Goal: Task Accomplishment & Management: Manage account settings

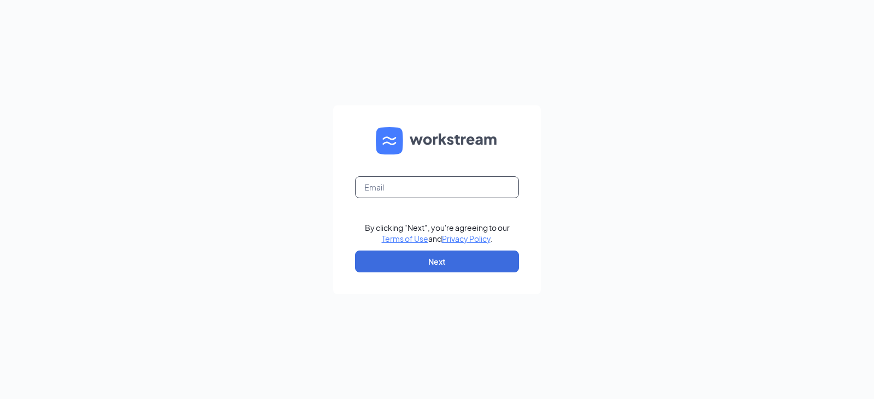
click at [404, 191] on input "text" at bounding box center [437, 187] width 164 height 22
type input "mcolabine@rlinvestments.com"
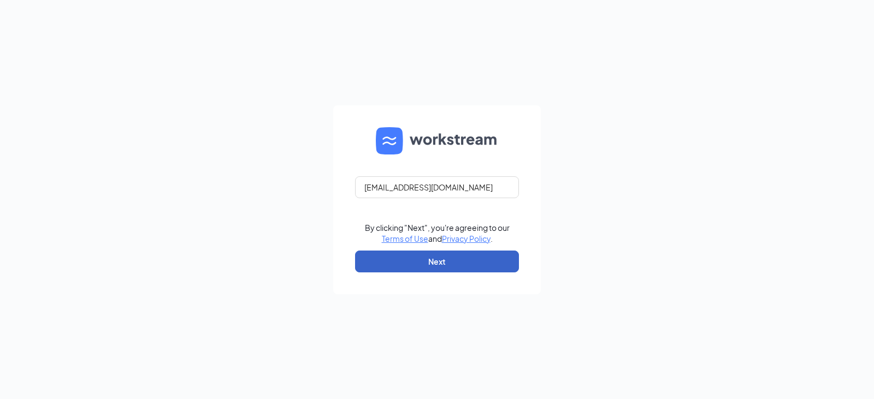
click at [438, 265] on button "Next" at bounding box center [437, 262] width 164 height 22
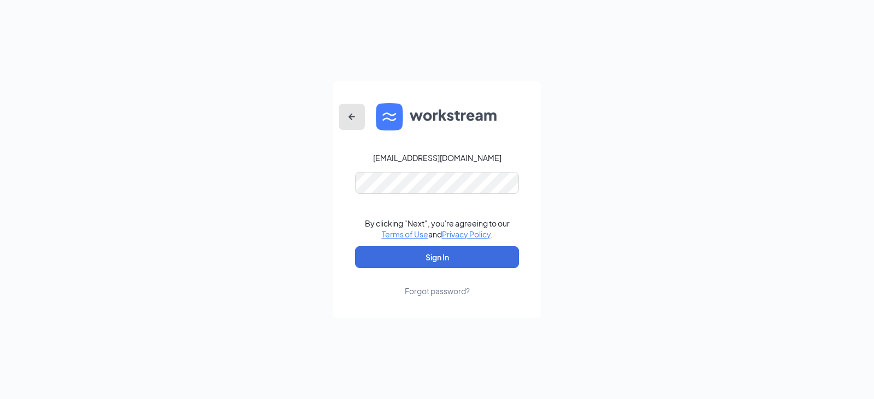
click at [350, 111] on icon "ArrowLeftNew" at bounding box center [351, 116] width 13 height 13
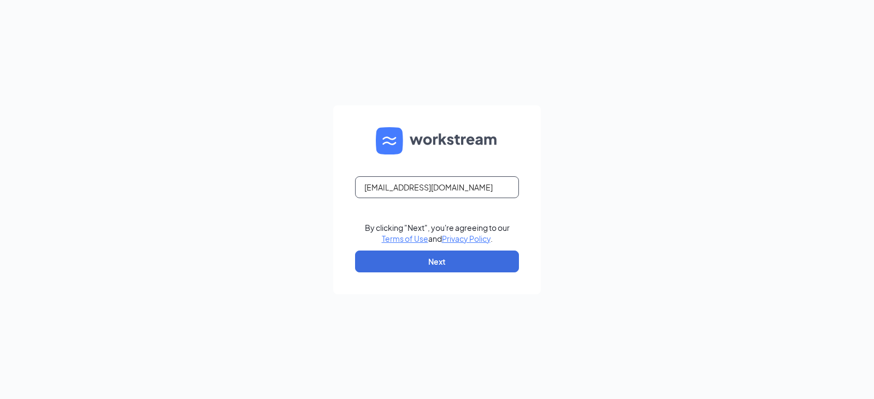
click at [417, 188] on input "mcolabine@rlinvestments.com" at bounding box center [437, 187] width 164 height 22
click at [415, 191] on input "mcolabine@rlinvestments.com" at bounding box center [437, 187] width 164 height 22
click at [496, 190] on input "mcolabine@rlminvestments.com" at bounding box center [437, 187] width 164 height 22
type input "mcolabine@rlminvestments.com"
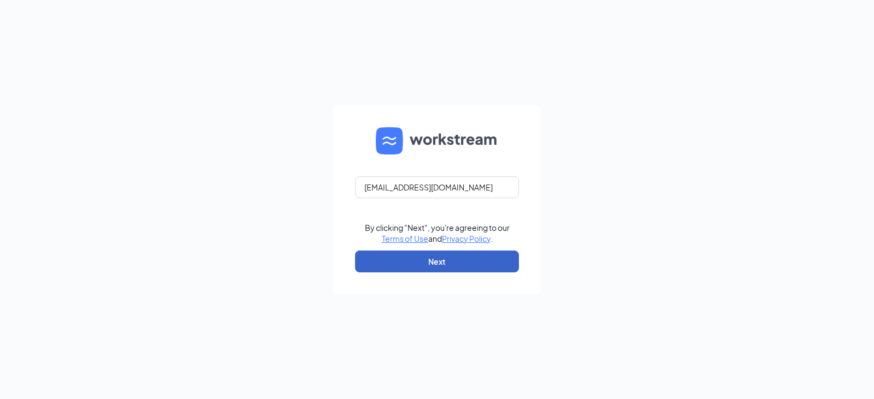
click at [454, 259] on button "Next" at bounding box center [437, 262] width 164 height 22
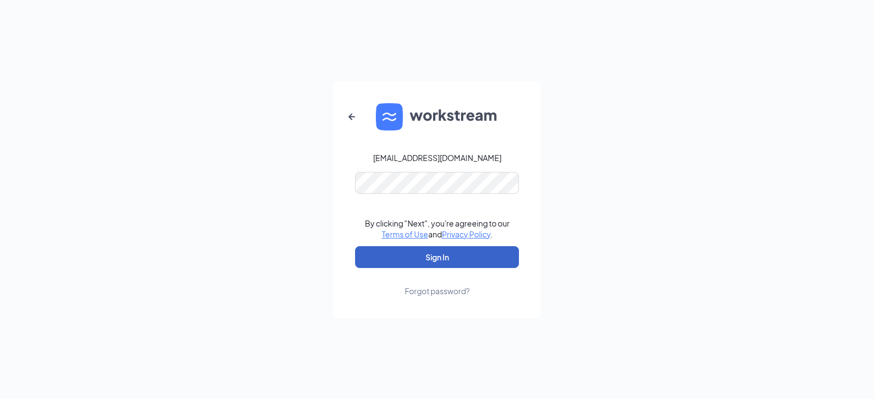
click at [431, 261] on button "Sign In" at bounding box center [437, 257] width 164 height 22
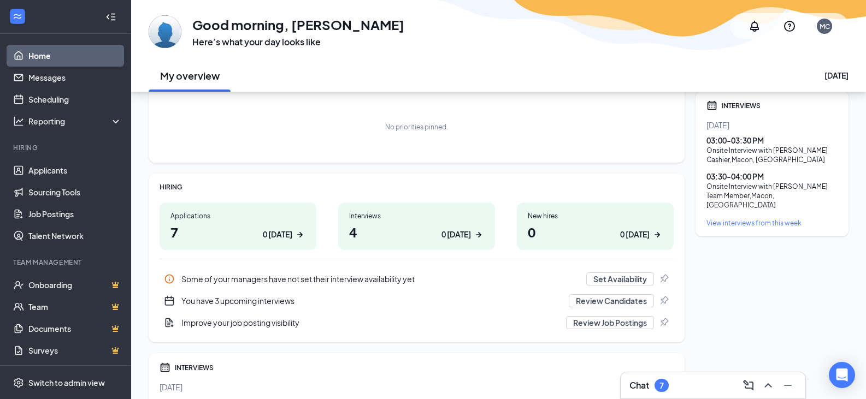
scroll to position [58, 0]
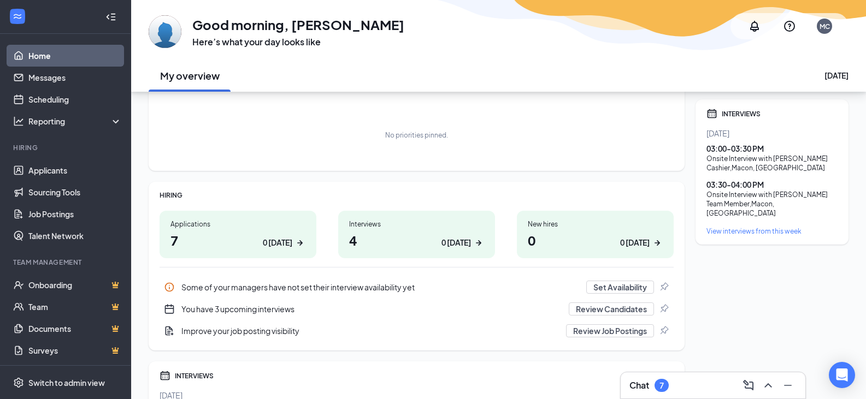
click at [249, 240] on h1 "7 0 today" at bounding box center [237, 240] width 135 height 19
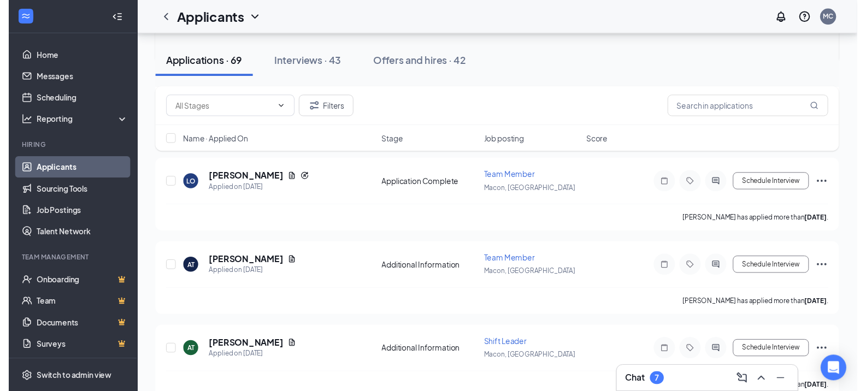
scroll to position [562, 0]
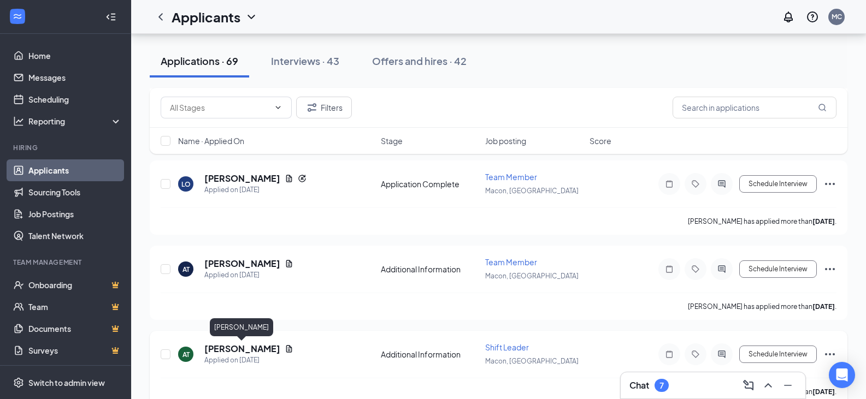
click at [265, 348] on h5 "[PERSON_NAME]" at bounding box center [242, 349] width 76 height 12
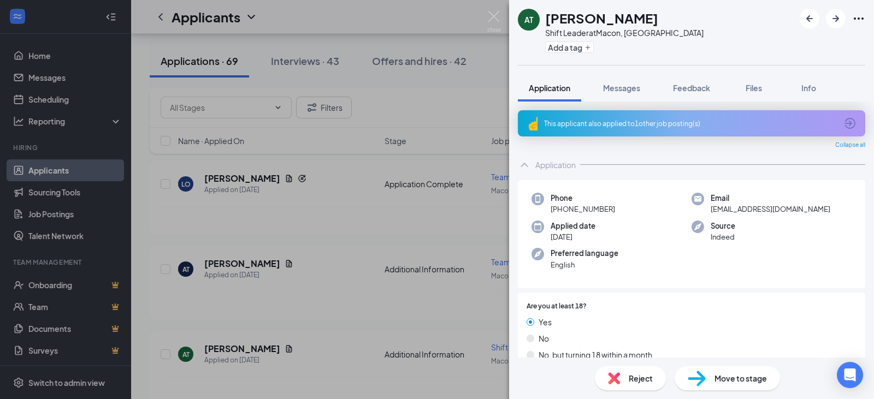
click at [422, 206] on div "AT [PERSON_NAME] Shift Leader at [GEOGRAPHIC_DATA], [GEOGRAPHIC_DATA] Add a tag…" at bounding box center [437, 199] width 874 height 399
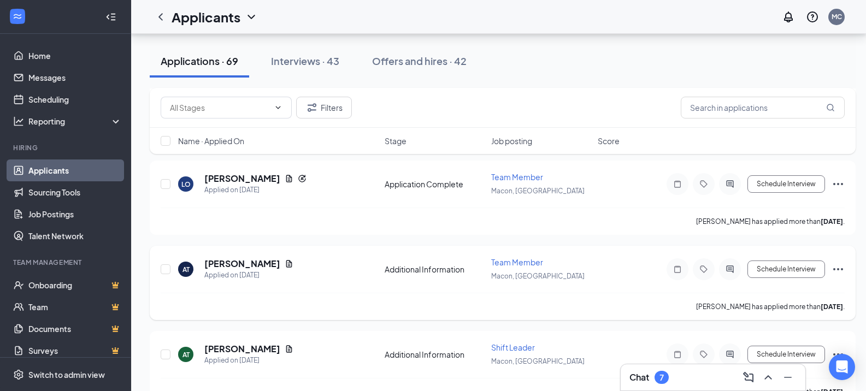
click at [521, 263] on span "Team Member" at bounding box center [517, 262] width 52 height 10
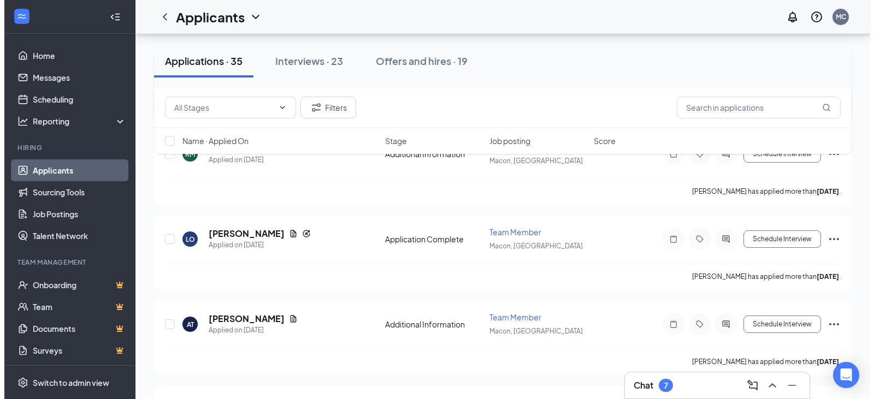
scroll to position [190, 0]
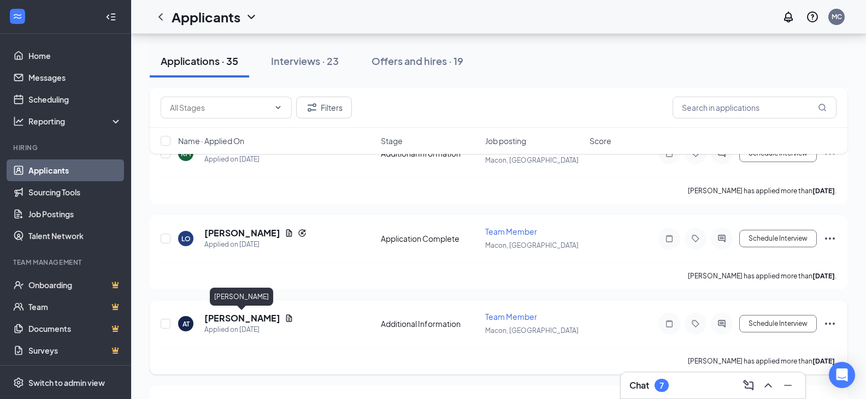
click at [254, 316] on h5 "[PERSON_NAME]" at bounding box center [242, 318] width 76 height 12
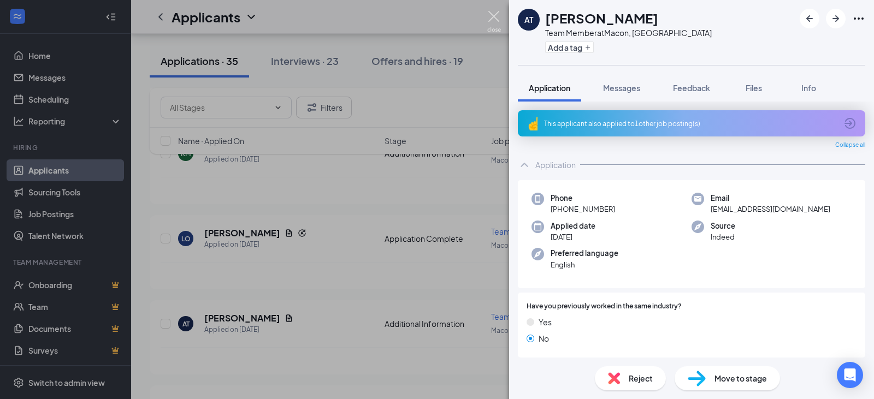
click at [495, 20] on img at bounding box center [494, 21] width 14 height 21
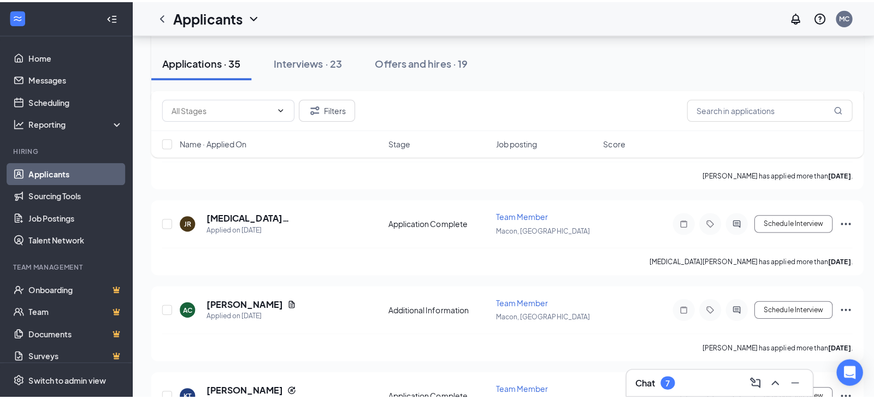
scroll to position [380, 0]
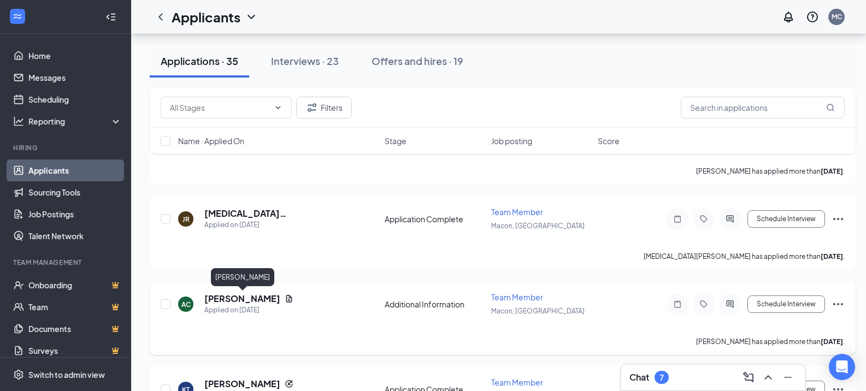
click at [261, 298] on h5 "[PERSON_NAME]" at bounding box center [242, 299] width 76 height 12
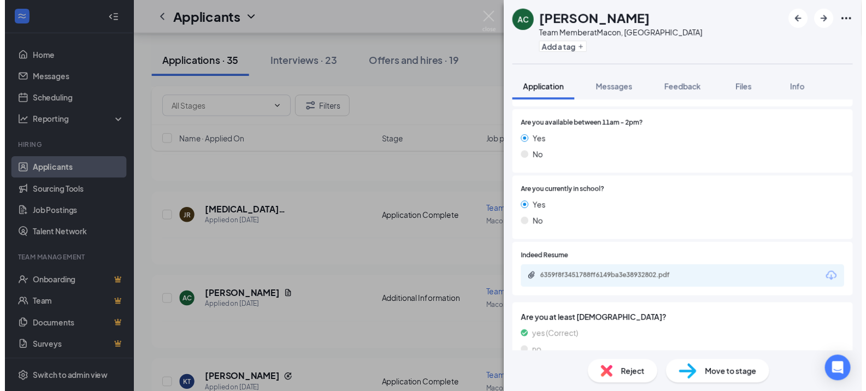
scroll to position [334, 0]
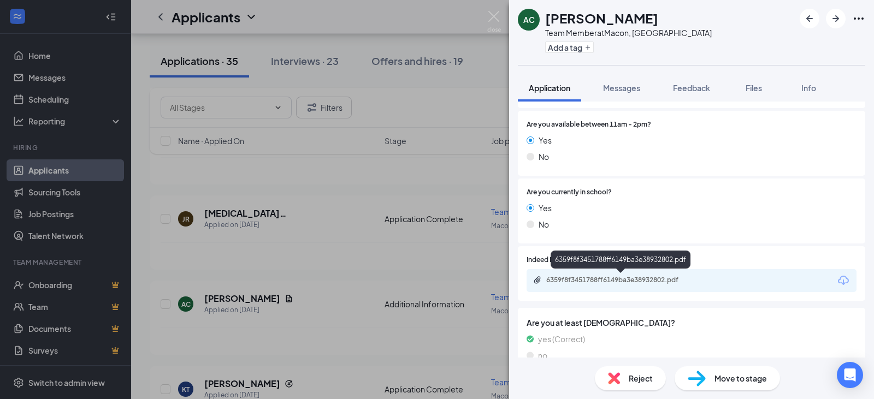
click at [644, 277] on div "6359f8f3451788ff6149ba3e38932802.pdf" at bounding box center [622, 280] width 153 height 9
click at [728, 384] on div "Move to stage" at bounding box center [726, 378] width 105 height 24
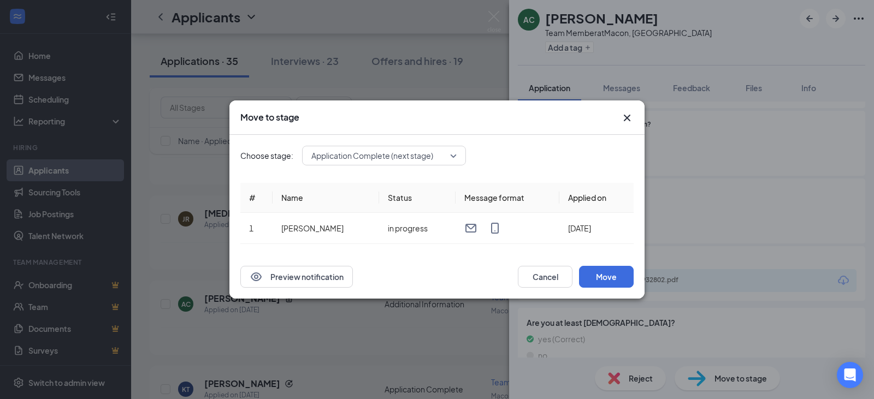
click at [626, 120] on icon "Cross" at bounding box center [626, 117] width 13 height 13
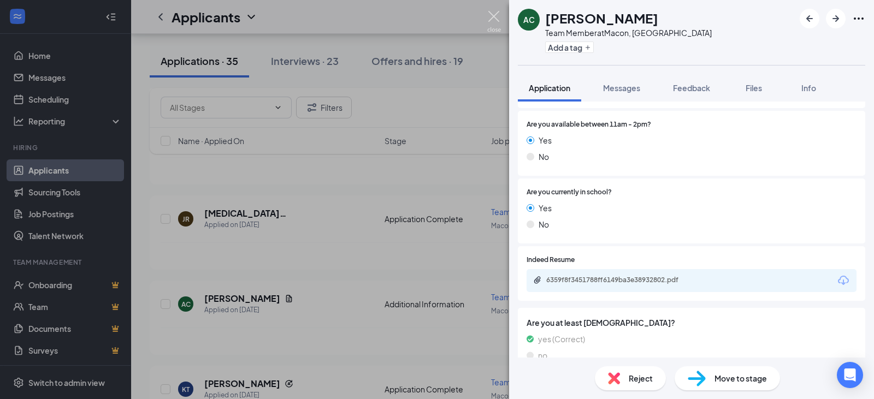
click at [489, 17] on img at bounding box center [494, 21] width 14 height 21
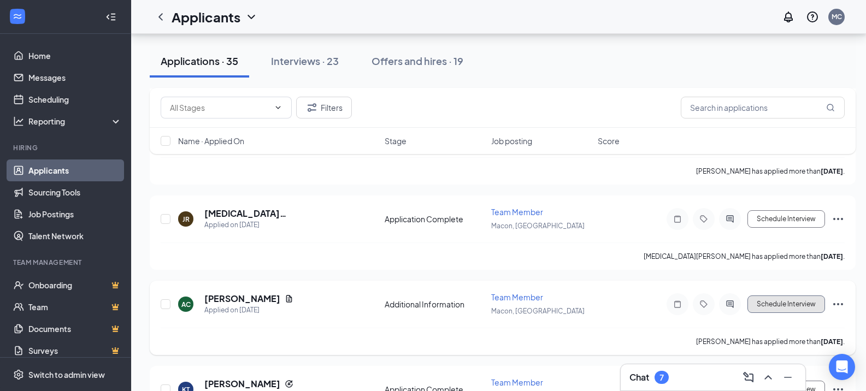
click at [778, 302] on button "Schedule Interview" at bounding box center [786, 303] width 78 height 17
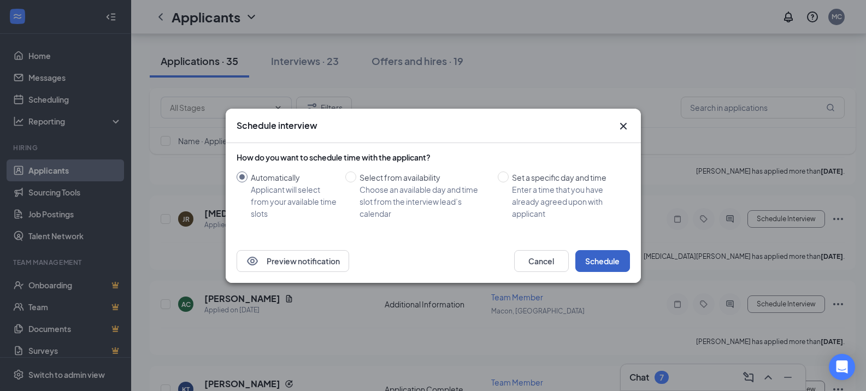
click at [619, 268] on button "Schedule" at bounding box center [602, 261] width 55 height 22
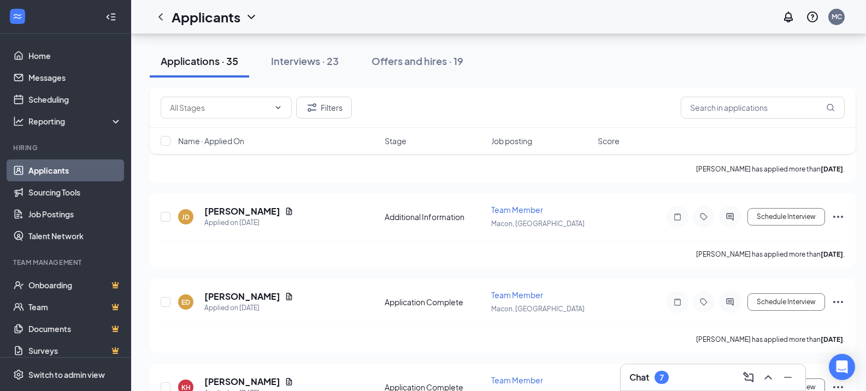
scroll to position [1064, 8]
click at [225, 210] on h5 "[PERSON_NAME]" at bounding box center [242, 211] width 76 height 12
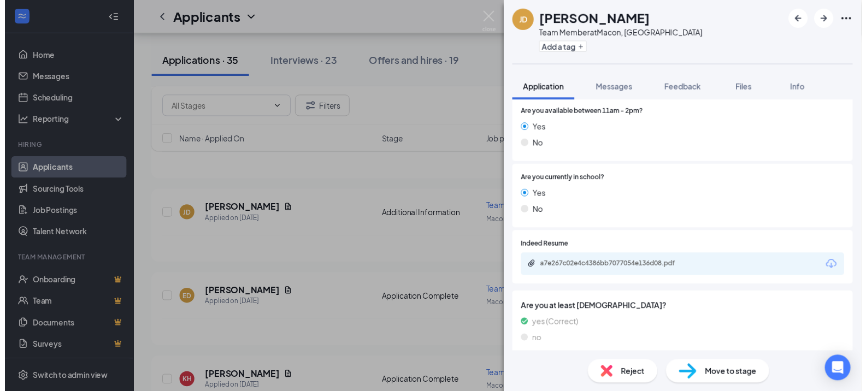
scroll to position [316, 0]
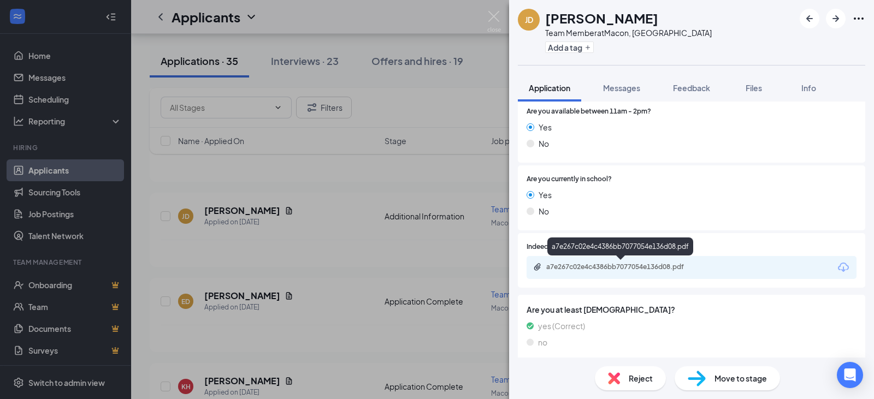
click at [593, 263] on div "a7e267c02e4c4386bb7077054e136d08.pdf" at bounding box center [622, 267] width 153 height 9
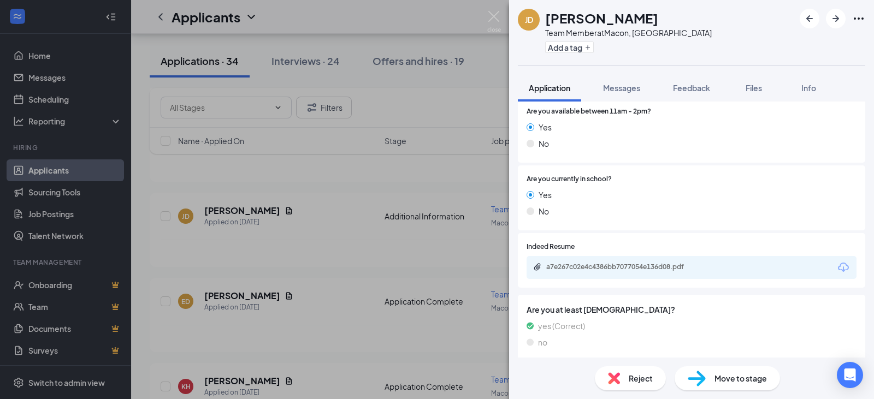
click at [497, 10] on div "[PERSON_NAME] [PERSON_NAME] Team Member at [GEOGRAPHIC_DATA], [GEOGRAPHIC_DATA]…" at bounding box center [437, 199] width 874 height 399
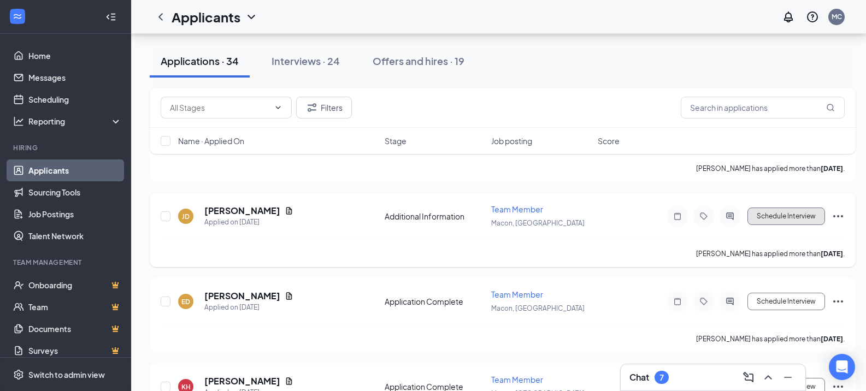
click at [786, 223] on button "Schedule Interview" at bounding box center [786, 216] width 78 height 17
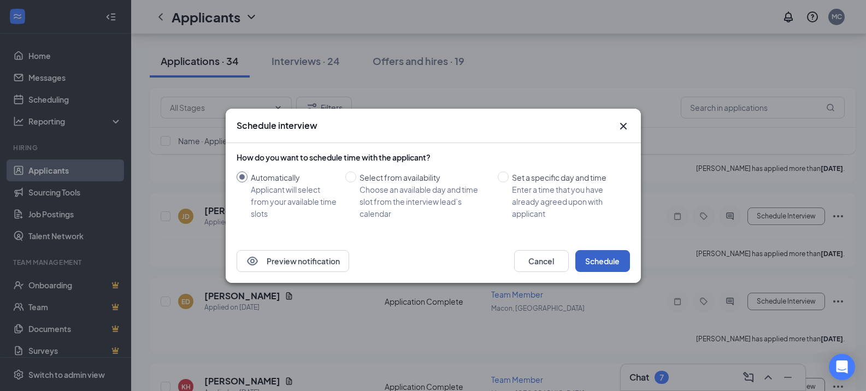
click at [617, 264] on button "Schedule" at bounding box center [602, 261] width 55 height 22
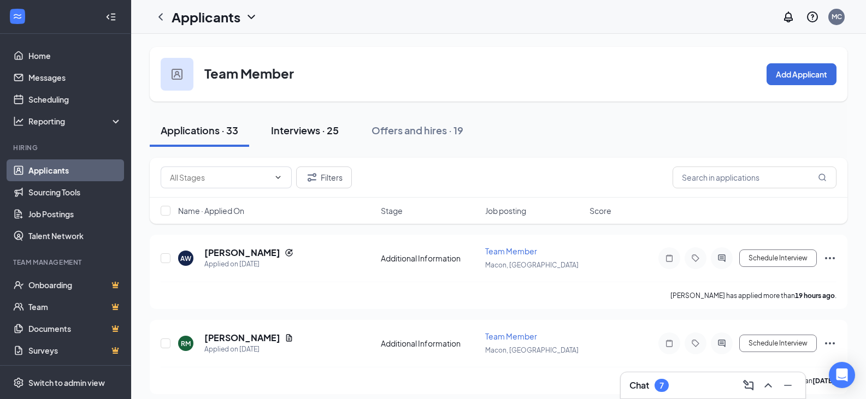
click at [324, 135] on div "Interviews · 25" at bounding box center [305, 130] width 68 height 14
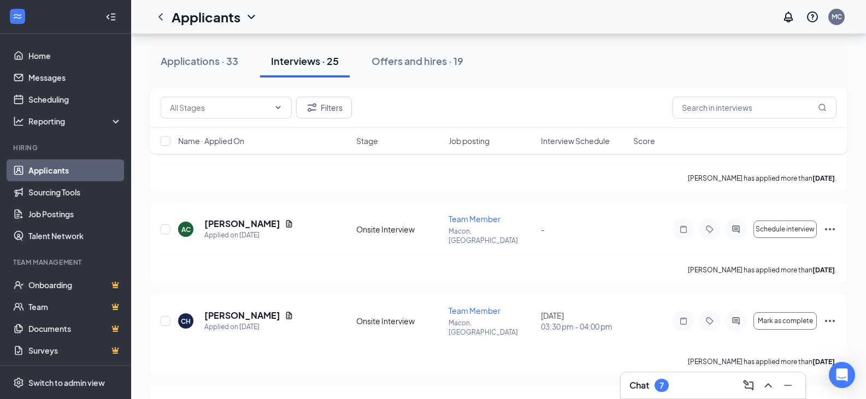
scroll to position [277, 0]
